Goal: Task Accomplishment & Management: Manage account settings

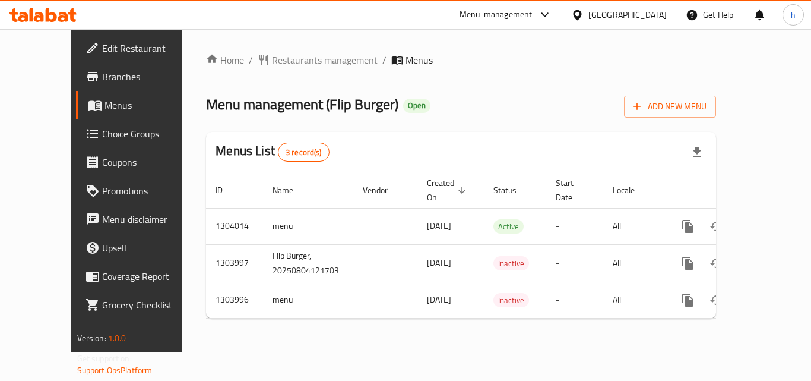
click at [533, 18] on div "Menu-management" at bounding box center [496, 15] width 73 height 14
click at [509, 107] on div "Restaurant-Management" at bounding box center [488, 103] width 93 height 13
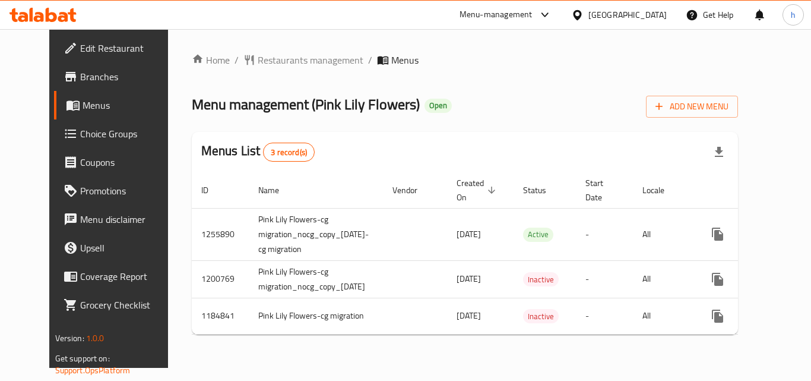
click at [88, 107] on span "Menus" at bounding box center [129, 105] width 93 height 14
click at [552, 14] on icon at bounding box center [545, 15] width 14 height 14
click at [486, 97] on div "Restaurant-Management" at bounding box center [481, 103] width 93 height 13
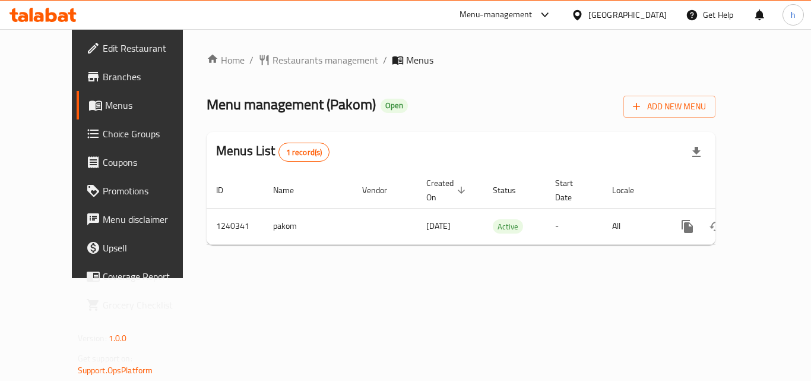
click at [654, 10] on div "[GEOGRAPHIC_DATA]" at bounding box center [627, 14] width 78 height 13
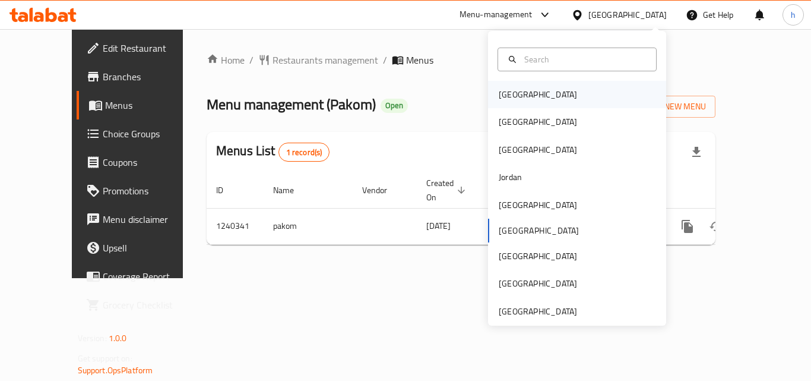
click at [541, 97] on div "[GEOGRAPHIC_DATA]" at bounding box center [577, 94] width 178 height 27
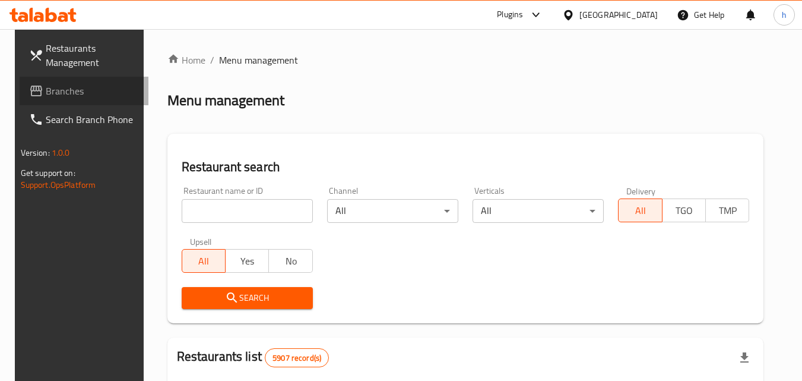
click at [46, 94] on span "Branches" at bounding box center [93, 91] width 94 height 14
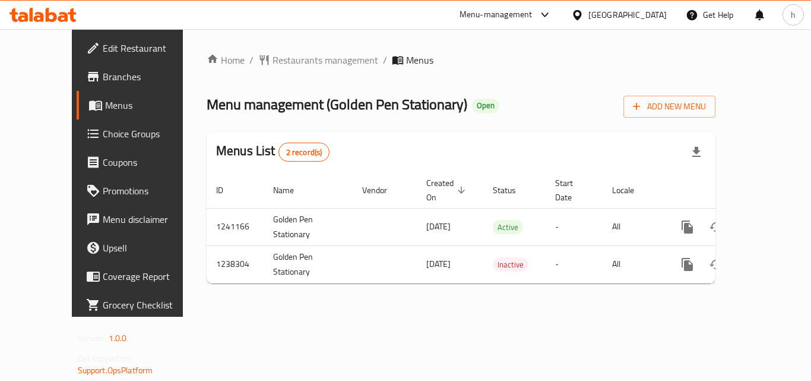
click at [584, 13] on icon at bounding box center [577, 15] width 12 height 12
click at [669, 10] on div "[GEOGRAPHIC_DATA]" at bounding box center [619, 15] width 115 height 29
click at [645, 10] on div "[GEOGRAPHIC_DATA]" at bounding box center [627, 14] width 78 height 13
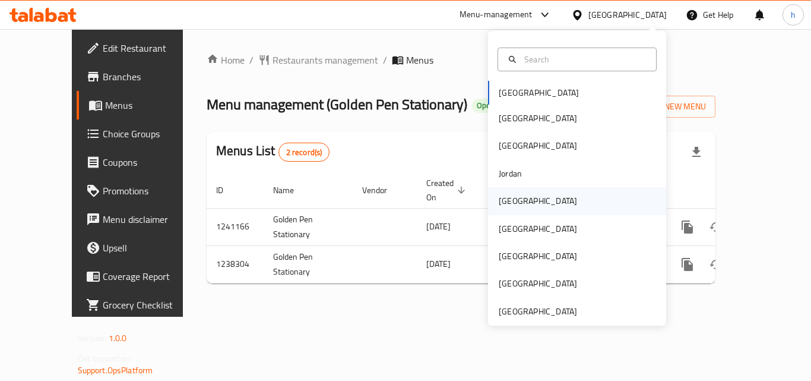
click at [547, 202] on div "[GEOGRAPHIC_DATA]" at bounding box center [577, 200] width 178 height 27
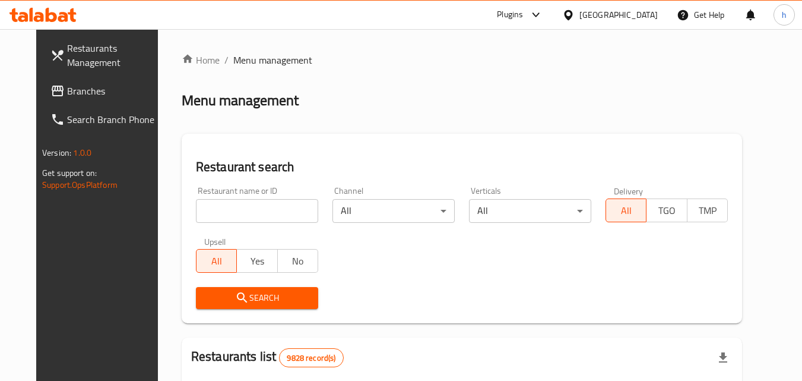
click at [523, 18] on div "Plugins" at bounding box center [510, 15] width 26 height 14
click at [527, 109] on div "Restaurant-Management" at bounding box center [476, 107] width 112 height 27
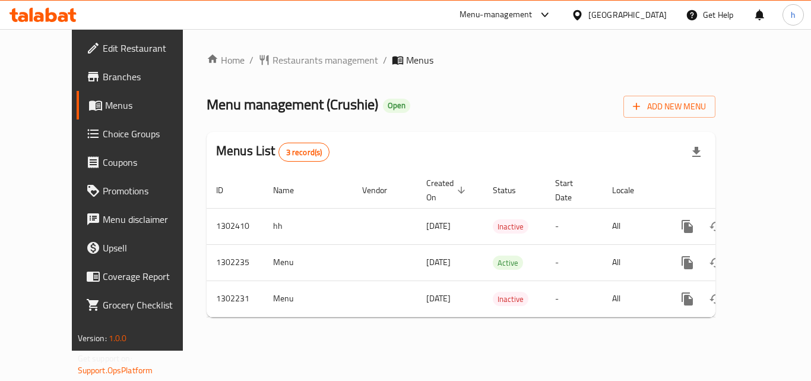
click at [584, 14] on icon at bounding box center [577, 15] width 12 height 12
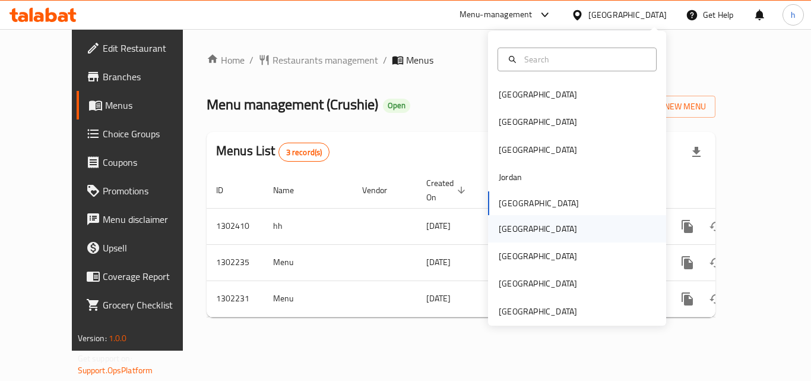
click at [544, 233] on div "[GEOGRAPHIC_DATA]" at bounding box center [577, 228] width 178 height 27
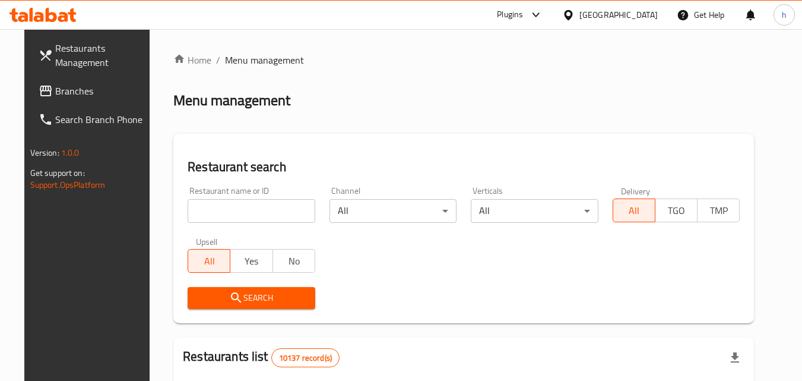
click at [78, 90] on span "Branches" at bounding box center [102, 91] width 94 height 14
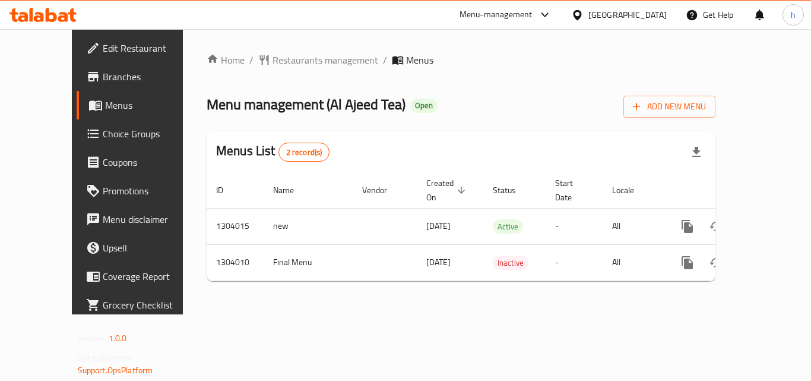
click at [584, 10] on icon at bounding box center [577, 15] width 12 height 12
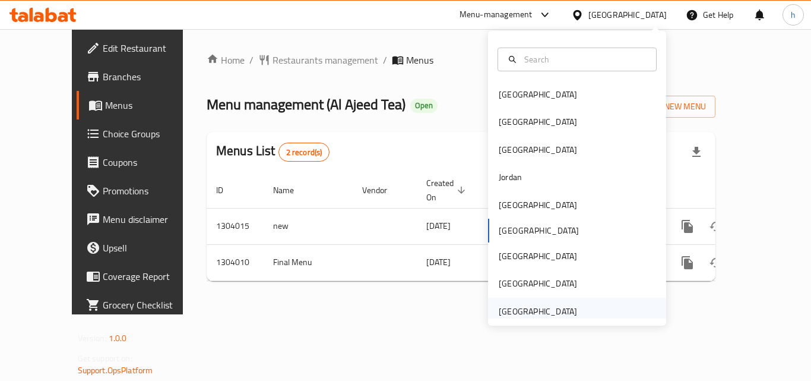
click at [559, 314] on div "[GEOGRAPHIC_DATA]" at bounding box center [538, 311] width 78 height 13
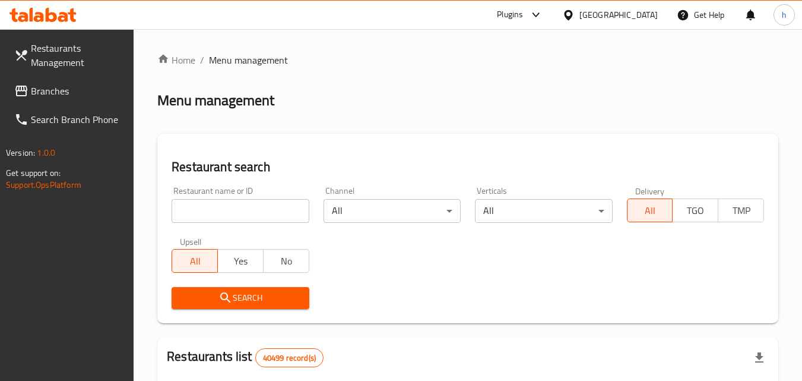
click at [525, 20] on div at bounding box center [534, 15] width 20 height 14
click at [465, 106] on div "Restaurant-Management" at bounding box center [423, 107] width 93 height 13
